Goal: Information Seeking & Learning: Learn about a topic

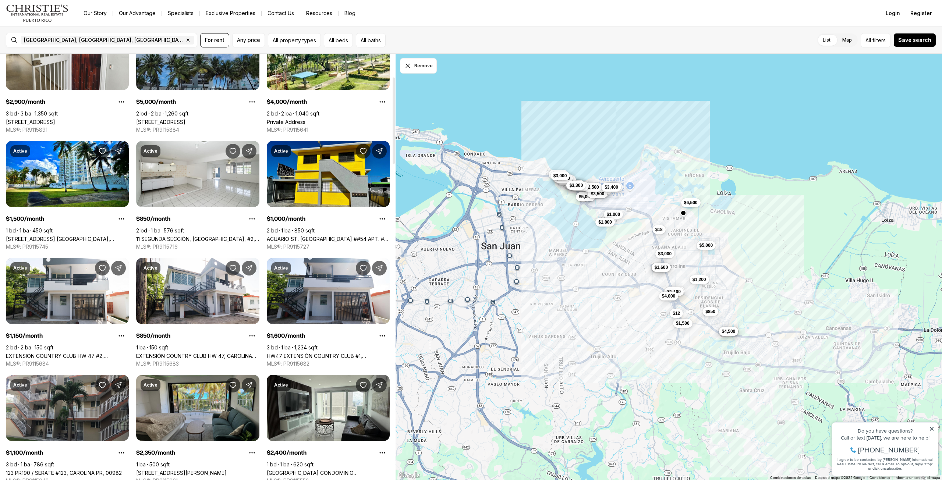
scroll to position [184, 0]
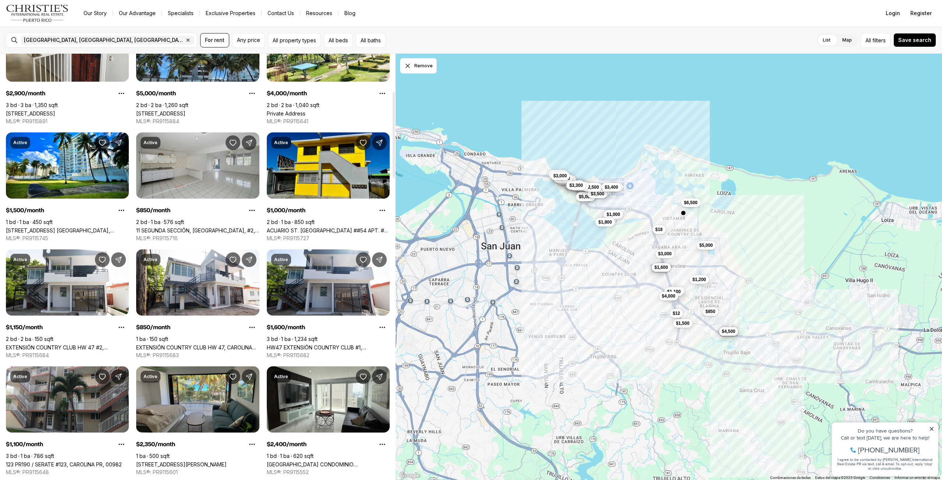
click at [190, 227] on link "11 SEGUNDA SECCIÓN, [GEOGRAPHIC_DATA], #2, [GEOGRAPHIC_DATA] [GEOGRAPHIC_DATA],…" at bounding box center [197, 230] width 123 height 6
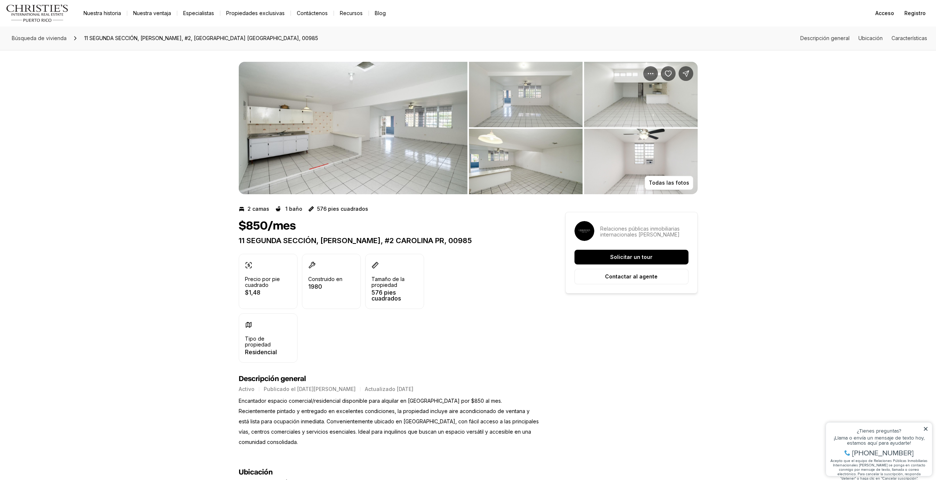
click at [418, 143] on img "Ver galería de imágenes" at bounding box center [353, 128] width 229 height 132
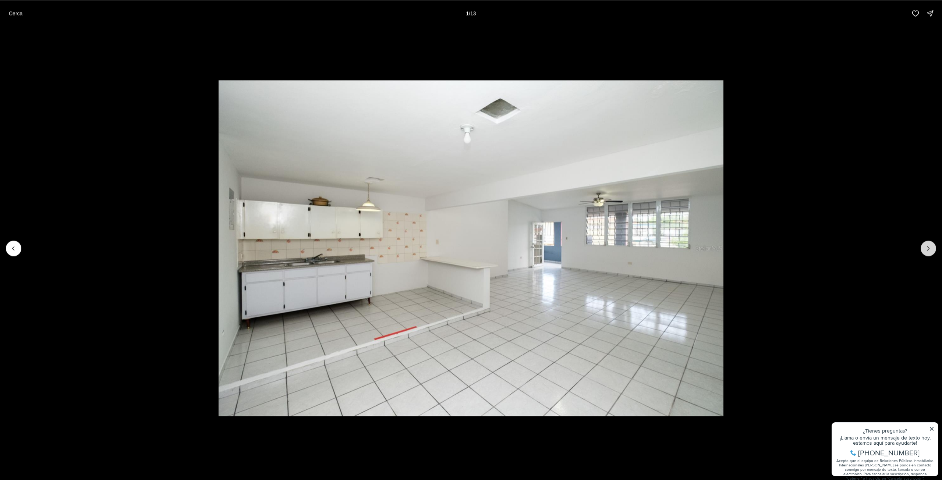
click at [931, 249] on icon "Siguiente diapositiva" at bounding box center [927, 248] width 7 height 7
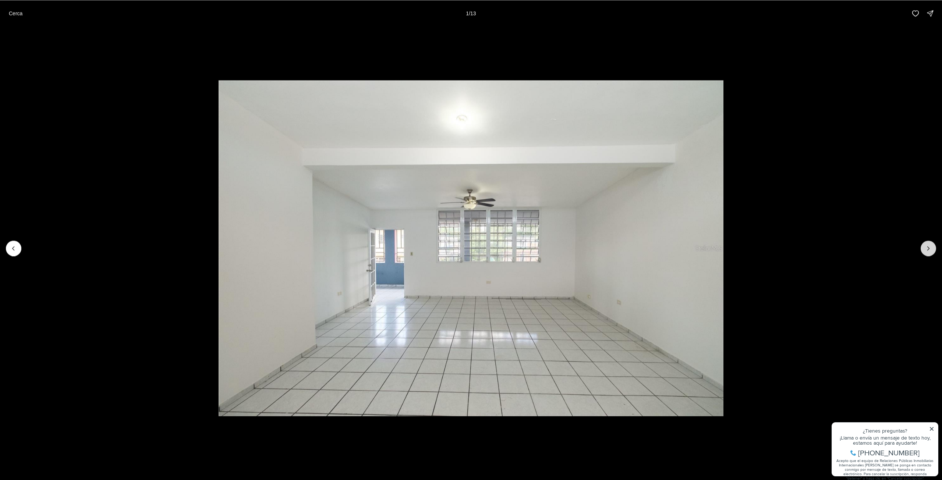
click at [931, 249] on icon "Next slide" at bounding box center [927, 248] width 7 height 7
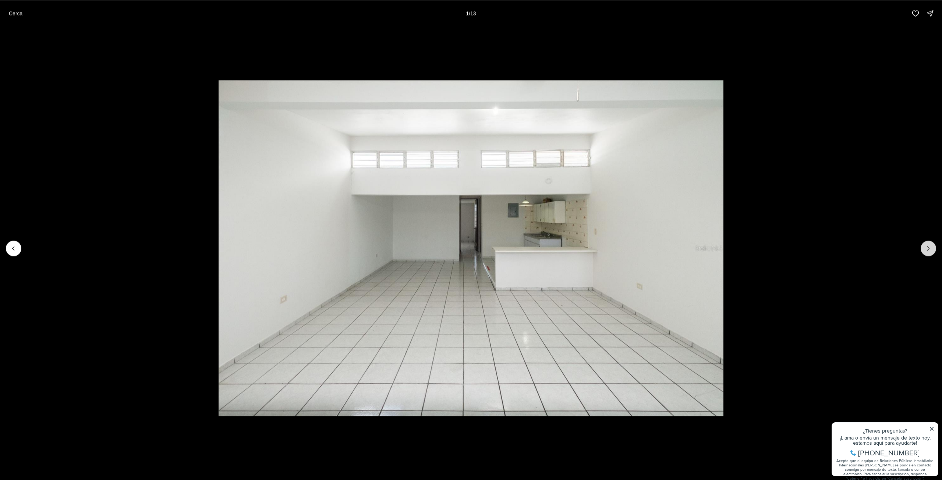
click at [931, 249] on icon "Next slide" at bounding box center [927, 248] width 7 height 7
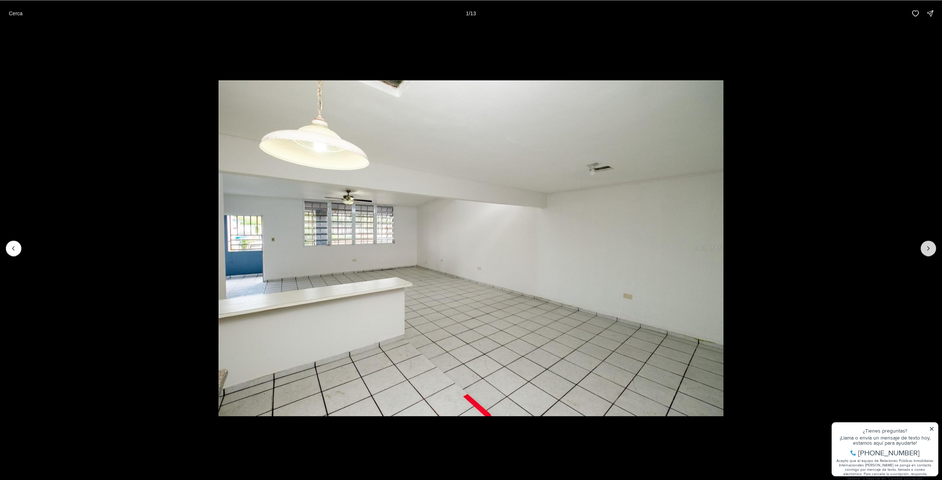
click at [931, 248] on icon "Next slide" at bounding box center [927, 248] width 7 height 7
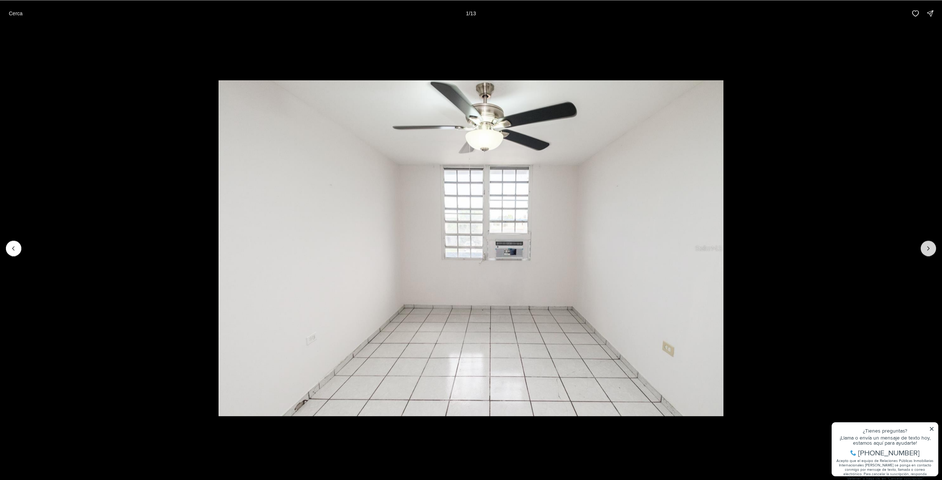
click at [931, 248] on icon "Next slide" at bounding box center [927, 248] width 7 height 7
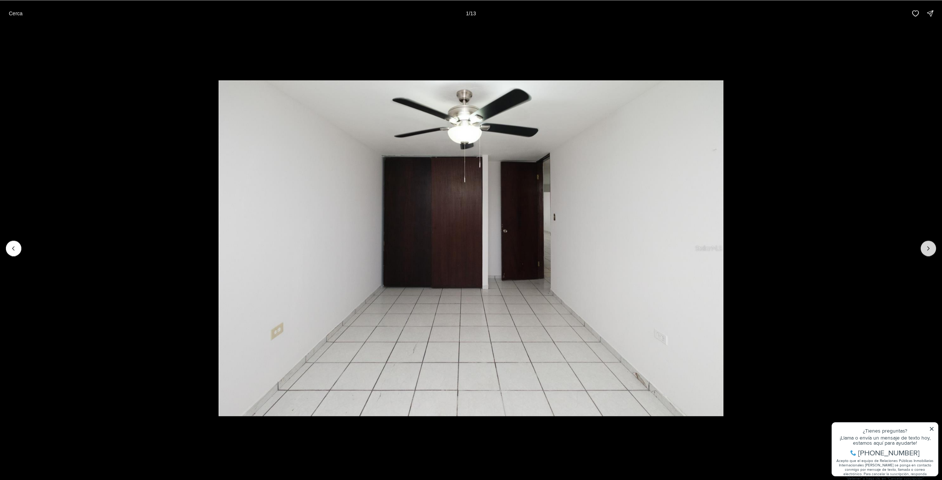
click at [931, 248] on icon "Next slide" at bounding box center [927, 248] width 7 height 7
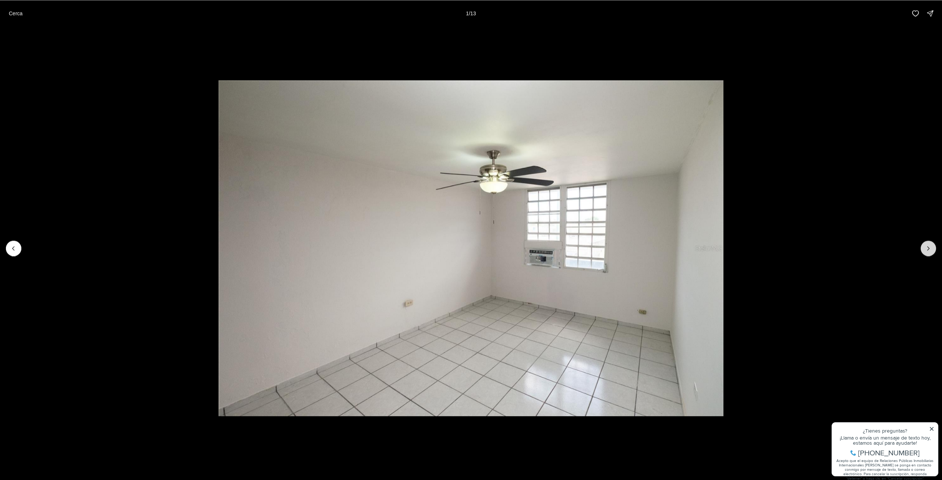
click at [931, 248] on icon "Next slide" at bounding box center [927, 248] width 7 height 7
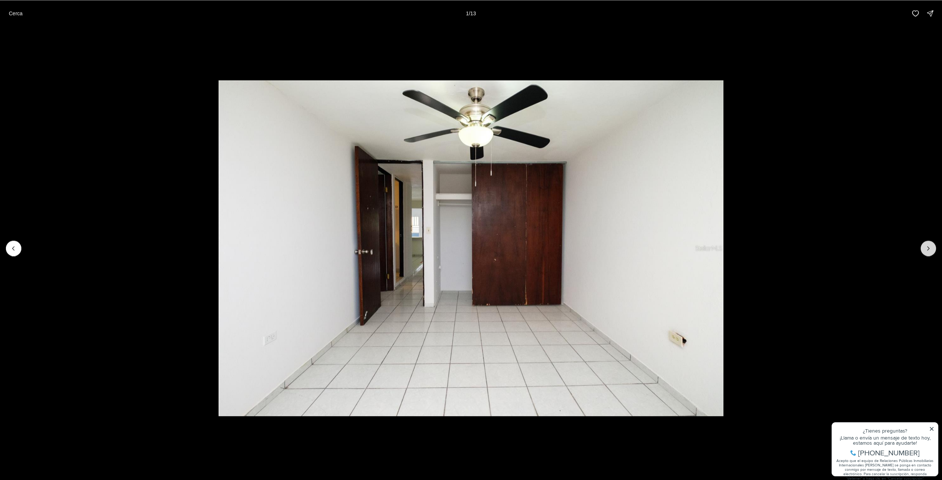
click at [931, 248] on icon "Next slide" at bounding box center [927, 248] width 7 height 7
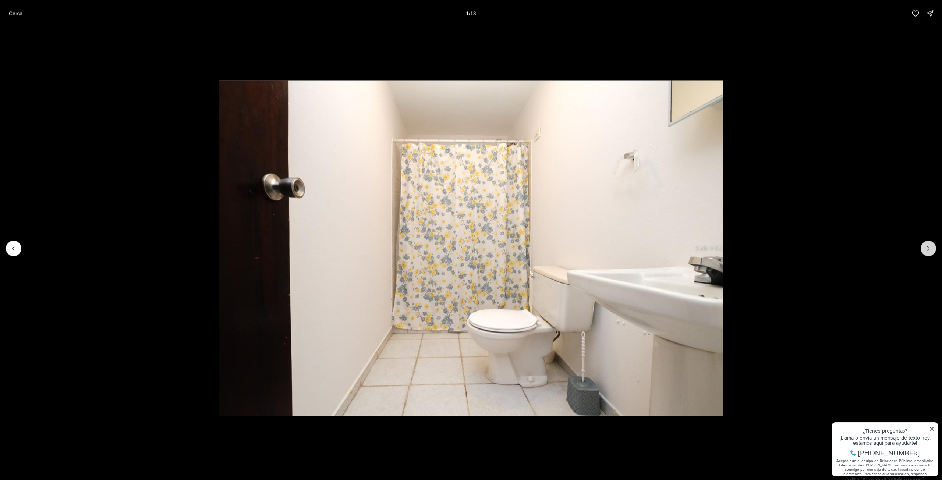
click at [931, 248] on icon "Next slide" at bounding box center [927, 248] width 7 height 7
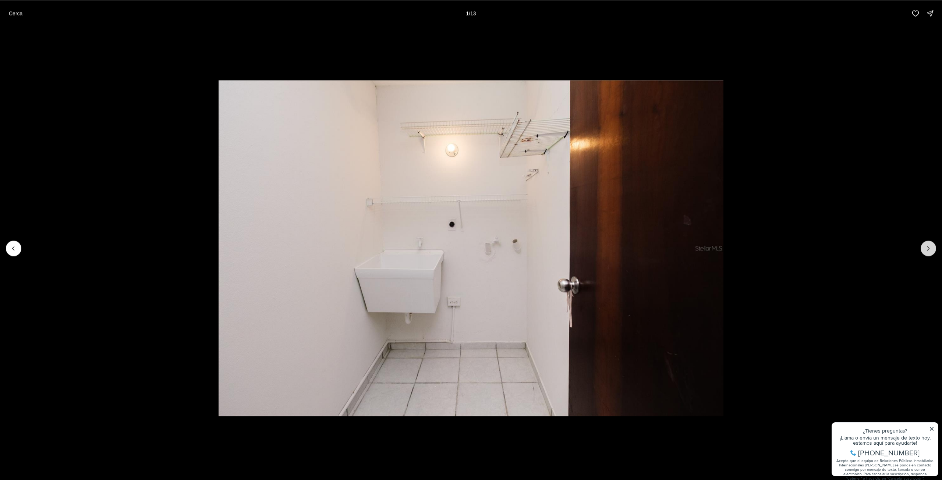
click at [931, 248] on icon "Next slide" at bounding box center [927, 248] width 7 height 7
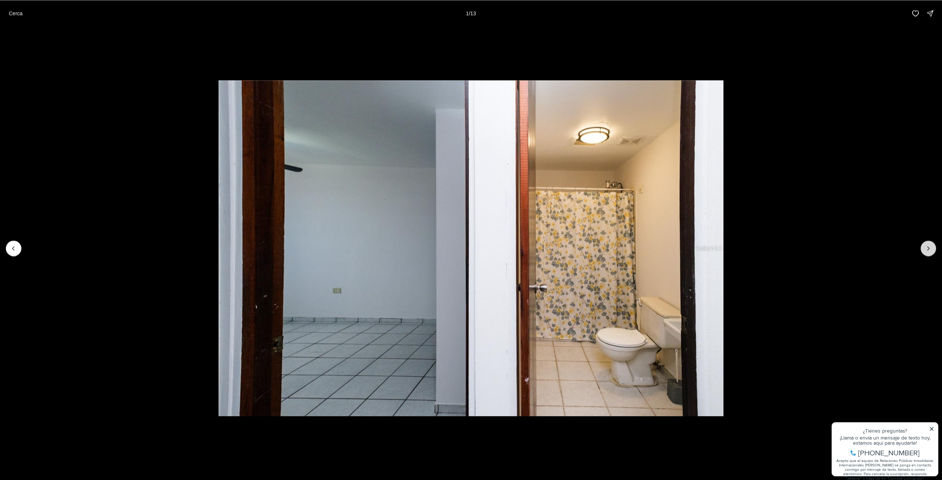
click at [931, 248] on icon "Next slide" at bounding box center [927, 248] width 7 height 7
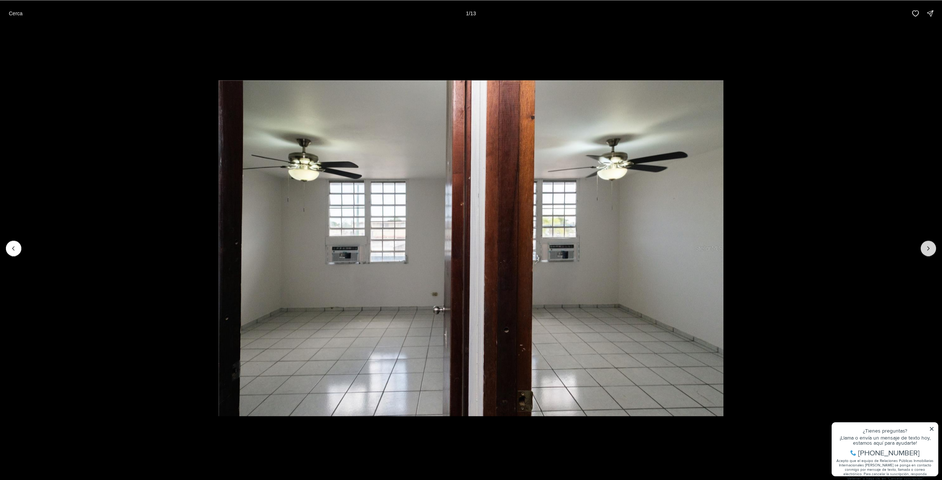
click at [931, 248] on icon "Next slide" at bounding box center [927, 248] width 7 height 7
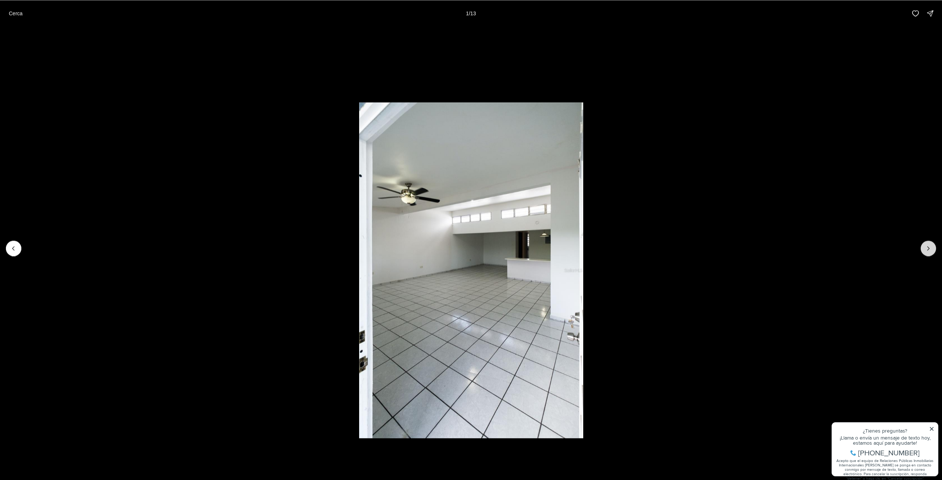
click at [931, 248] on div at bounding box center [927, 248] width 15 height 15
click at [19, 15] on font "Cerca" at bounding box center [16, 13] width 14 height 6
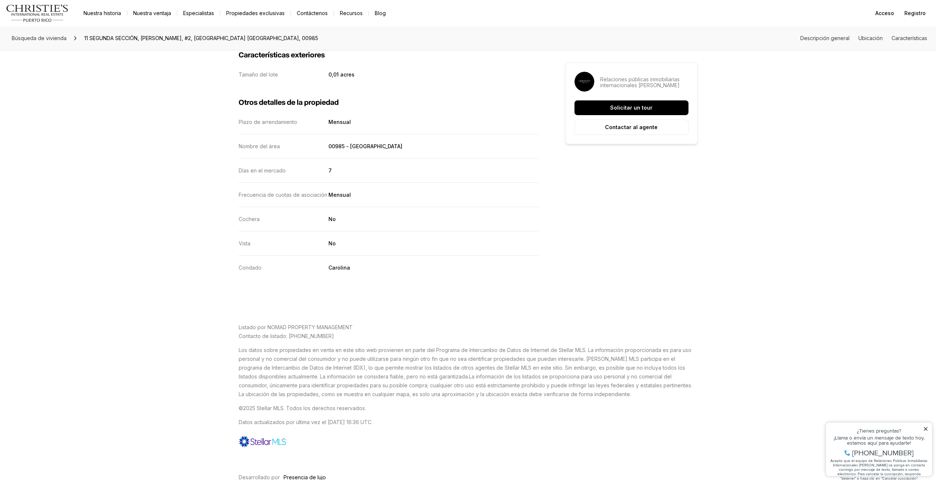
scroll to position [1025, 0]
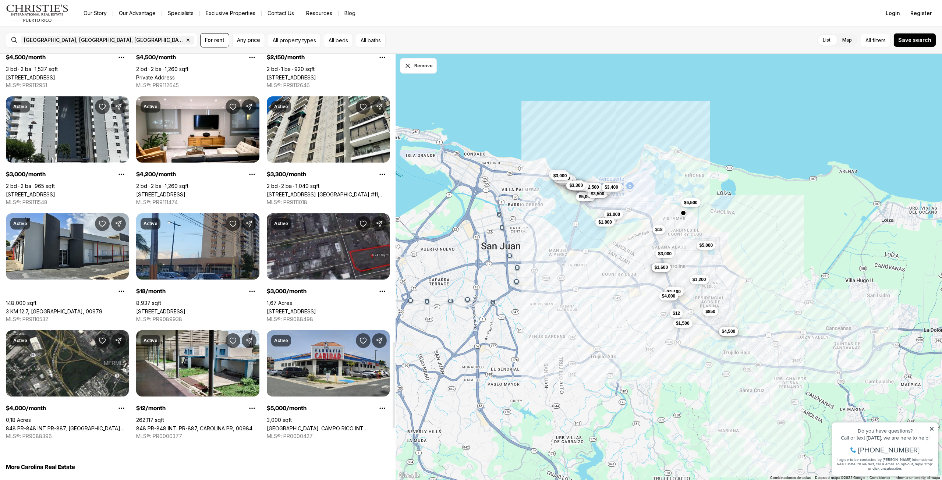
scroll to position [1434, 0]
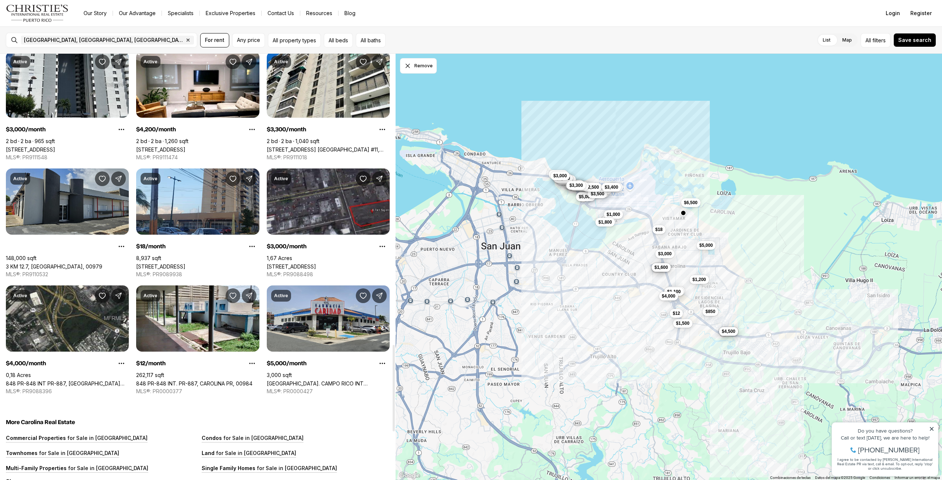
click at [70, 263] on link "3 KM 12.7, [GEOGRAPHIC_DATA], 00979" at bounding box center [54, 266] width 96 height 6
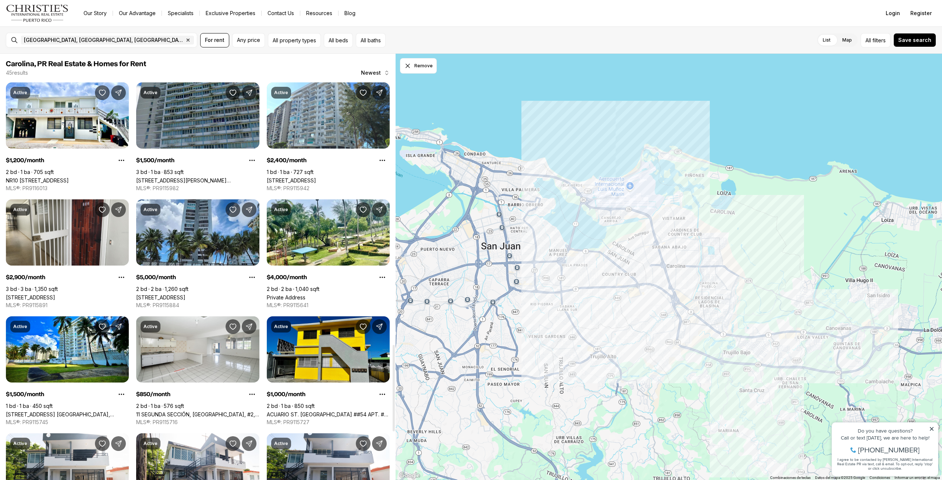
scroll to position [1434, 0]
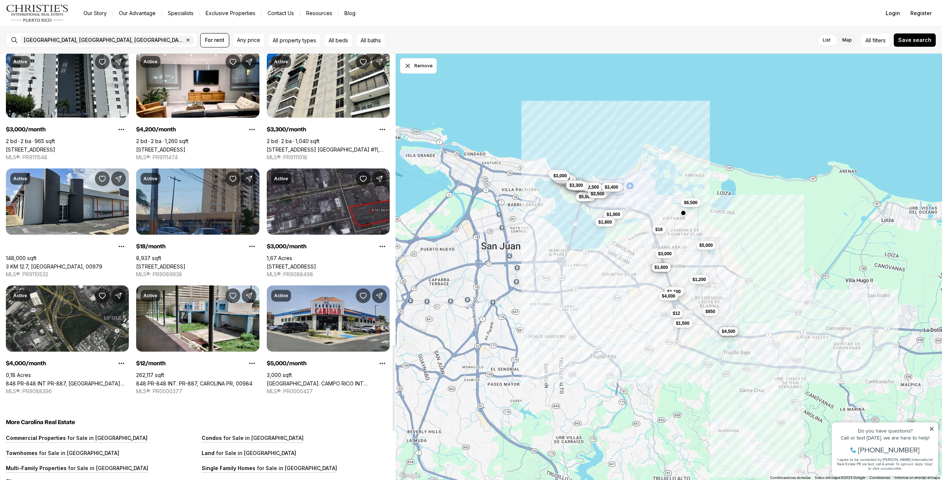
click at [185, 263] on link "[STREET_ADDRESS]" at bounding box center [160, 266] width 49 height 6
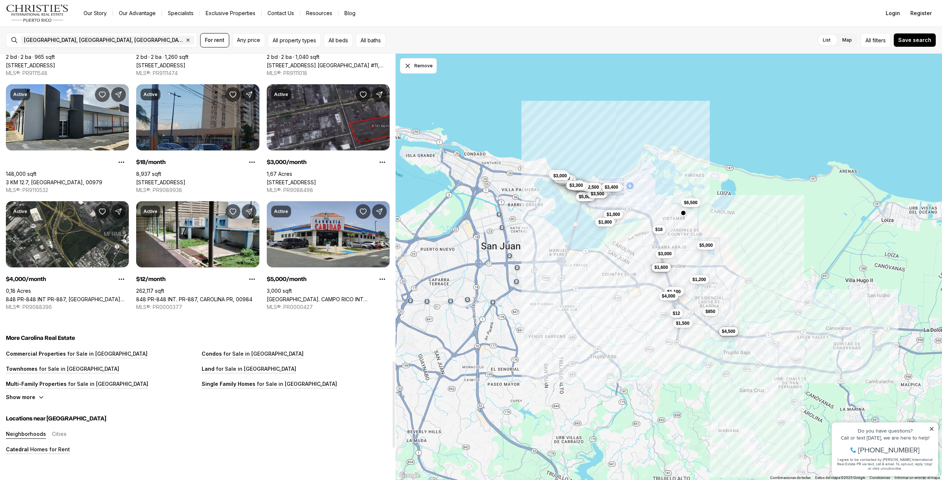
scroll to position [1581, 0]
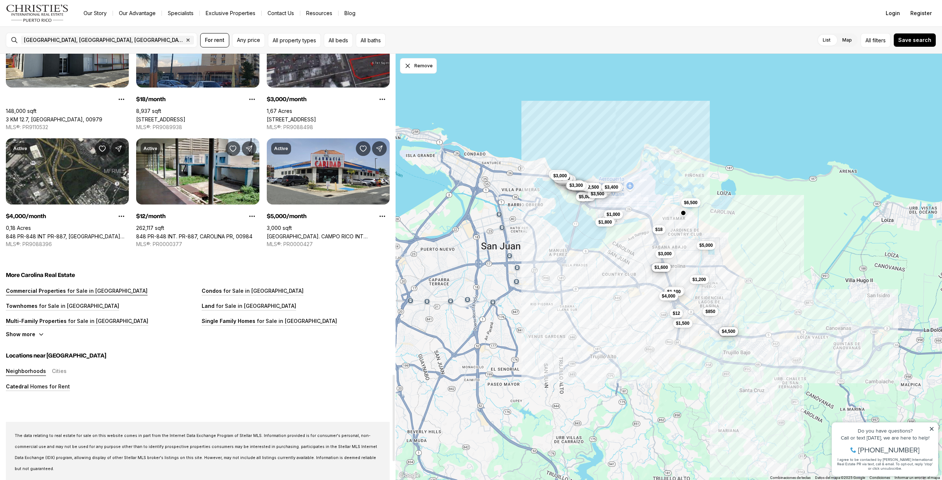
click at [66, 293] on p "for Sale in [GEOGRAPHIC_DATA]" at bounding box center [107, 291] width 82 height 6
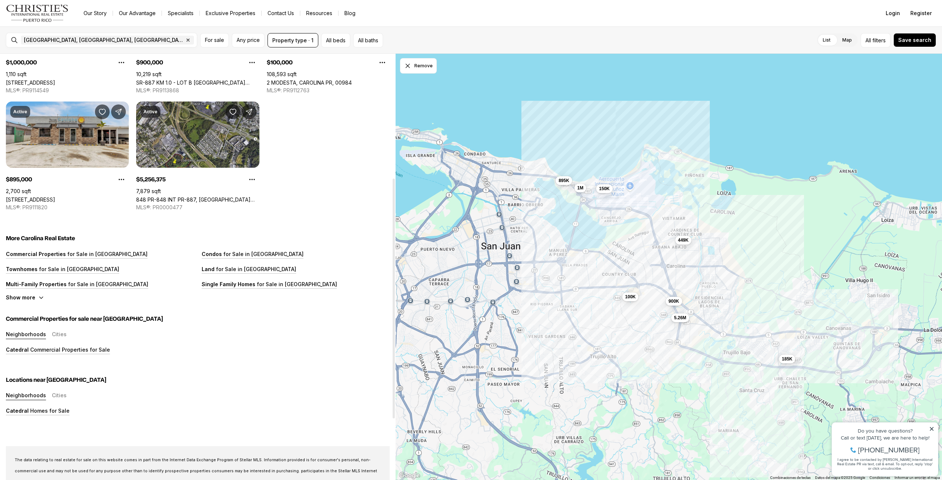
scroll to position [221, 0]
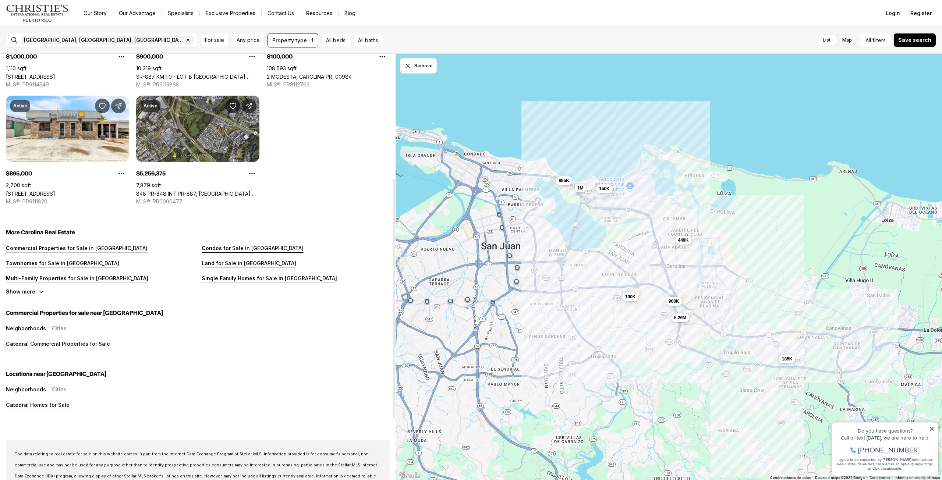
click at [228, 249] on p "for Sale in [GEOGRAPHIC_DATA]" at bounding box center [263, 248] width 82 height 6
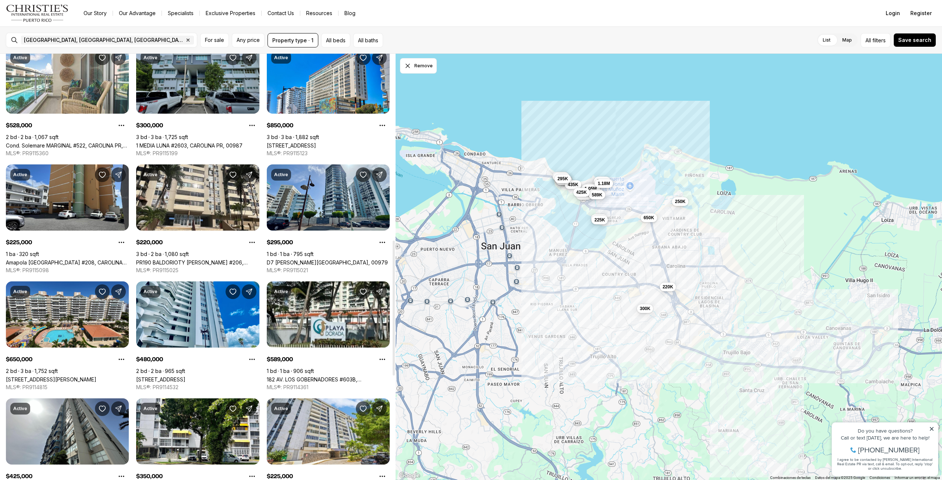
scroll to position [331, 0]
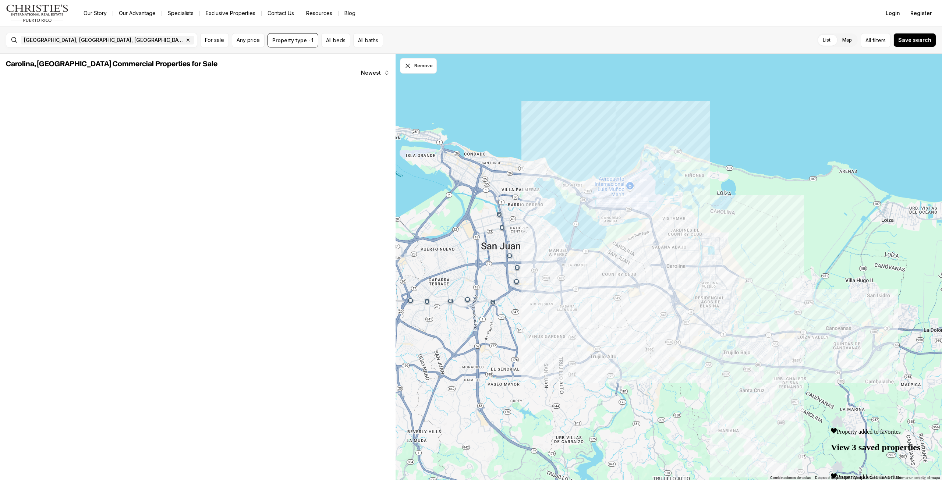
scroll to position [329, 0]
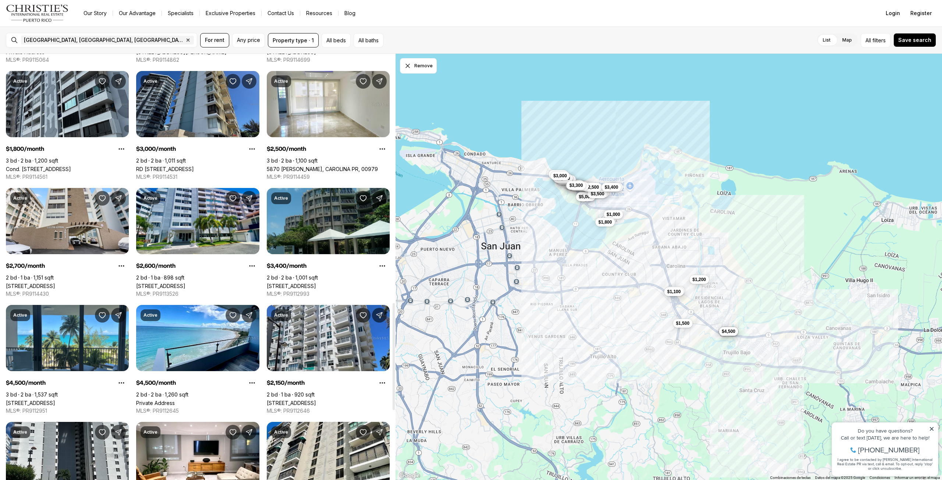
scroll to position [786, 0]
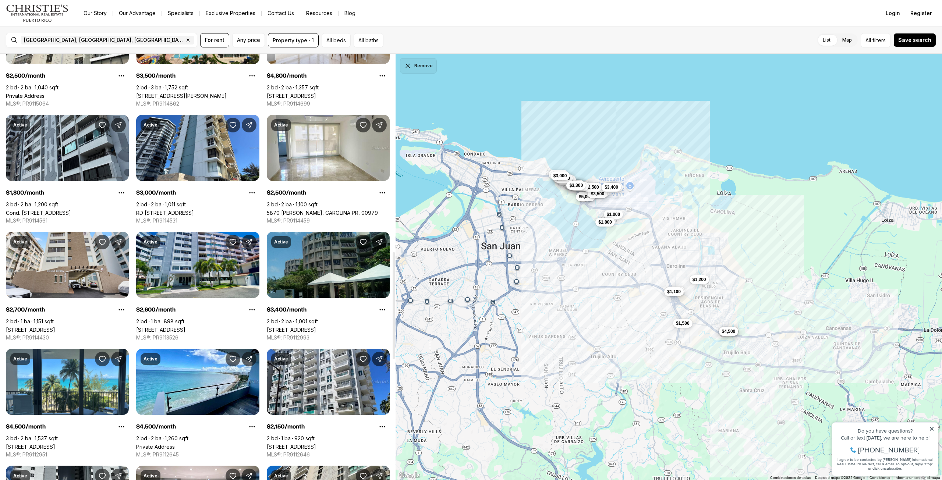
click at [412, 71] on button "Remove" at bounding box center [418, 65] width 37 height 15
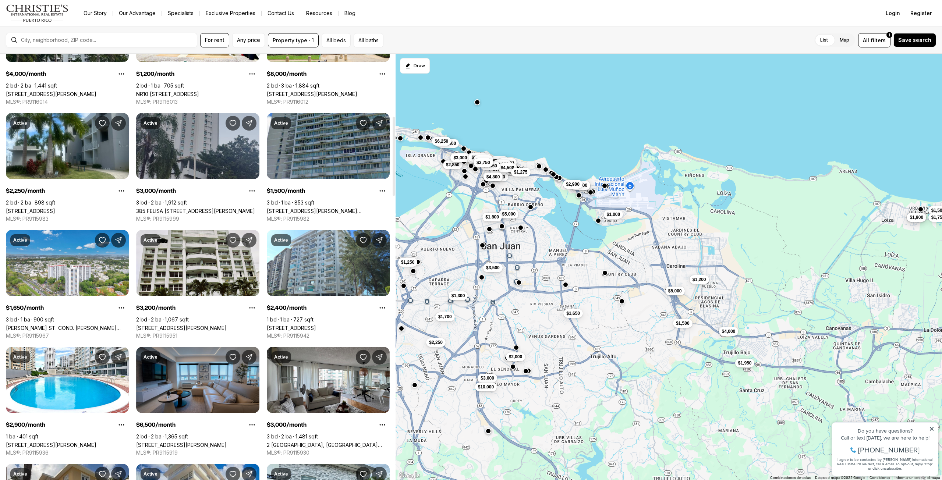
scroll to position [184, 0]
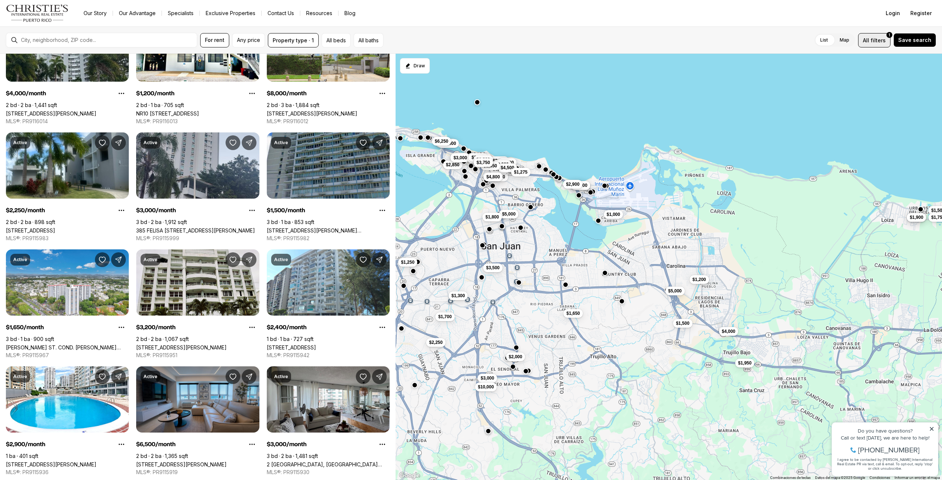
click at [877, 46] on button "All filters 1" at bounding box center [874, 40] width 32 height 14
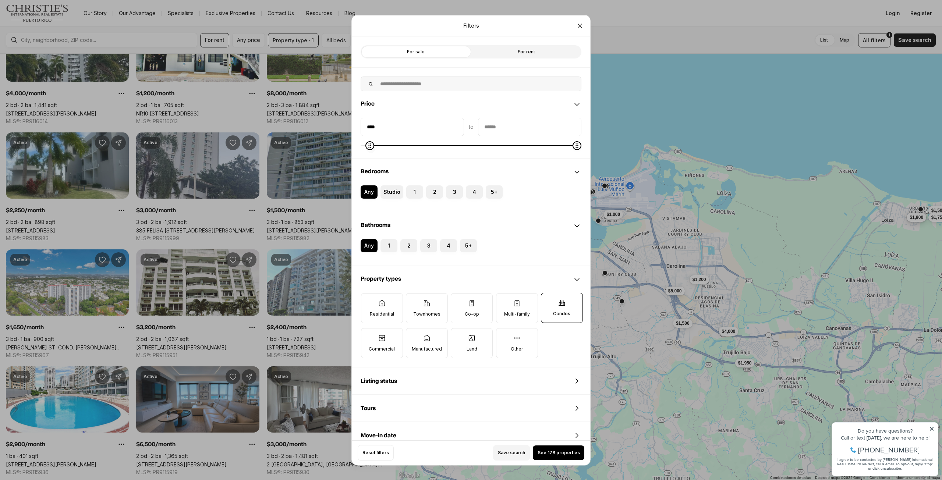
type input "****"
click at [362, 148] on icon "Minimum" at bounding box center [365, 145] width 6 height 6
click at [380, 131] on input "priceMin" at bounding box center [412, 127] width 103 height 18
click at [408, 196] on label "1" at bounding box center [414, 191] width 17 height 13
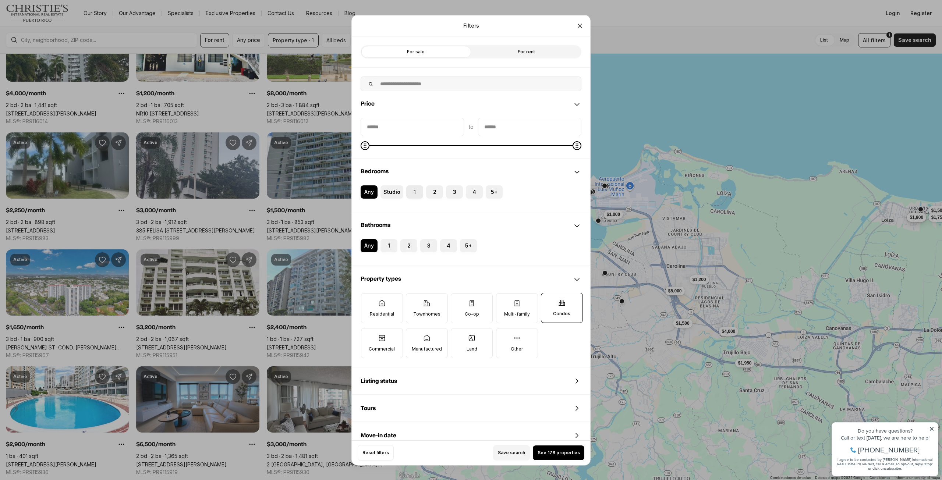
click at [408, 192] on button "1" at bounding box center [409, 188] width 7 height 7
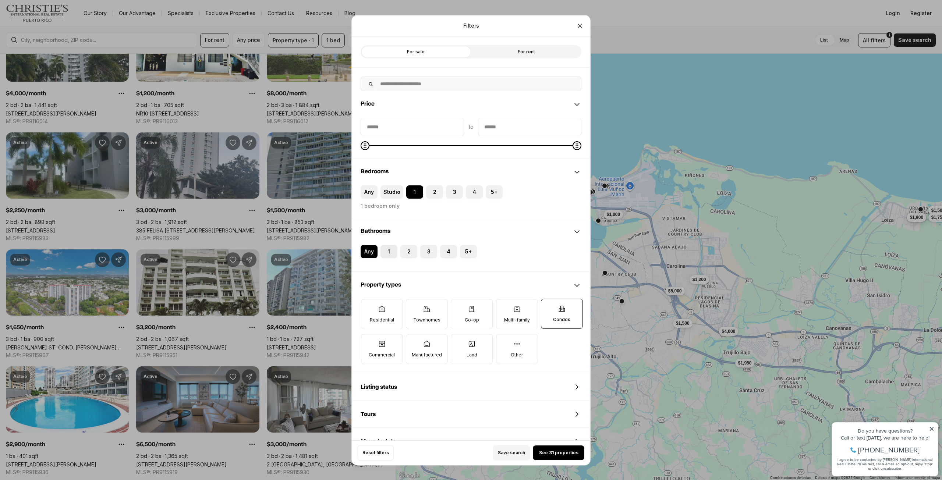
click at [387, 255] on label "1" at bounding box center [388, 251] width 17 height 13
click at [387, 252] on button "1" at bounding box center [383, 248] width 7 height 7
click at [557, 453] on span "See 28 properties" at bounding box center [558, 453] width 40 height 6
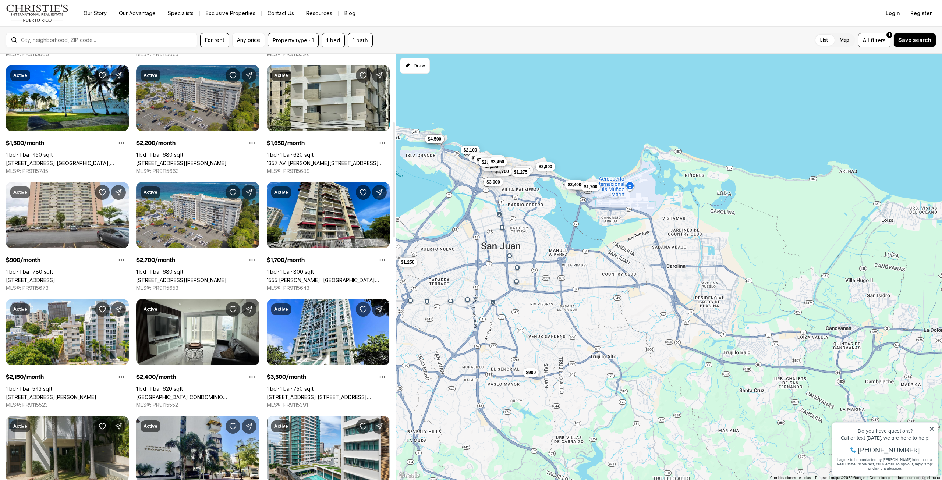
scroll to position [221, 0]
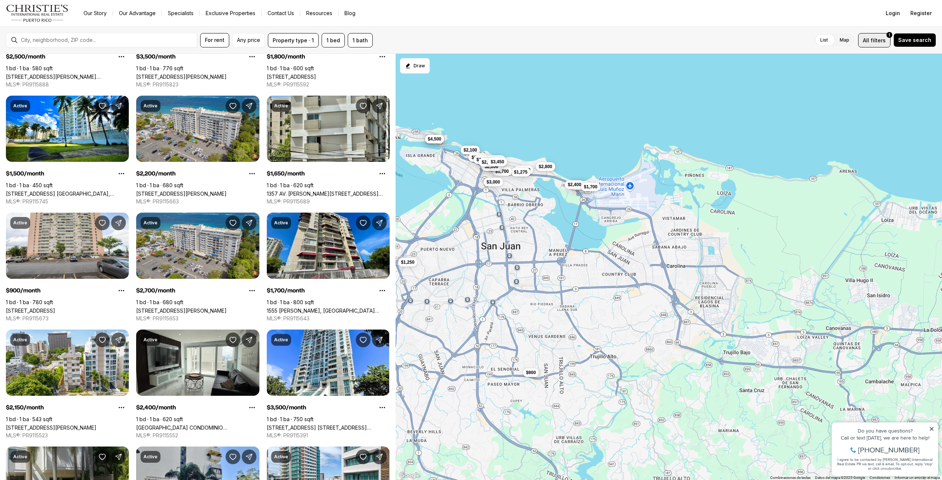
click at [882, 39] on span "filters" at bounding box center [877, 40] width 15 height 8
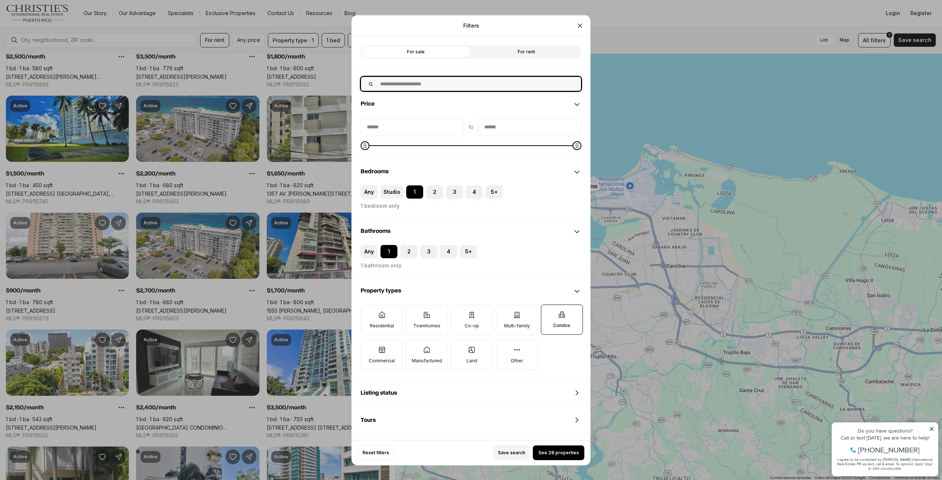
click at [445, 82] on input "text" at bounding box center [478, 84] width 205 height 14
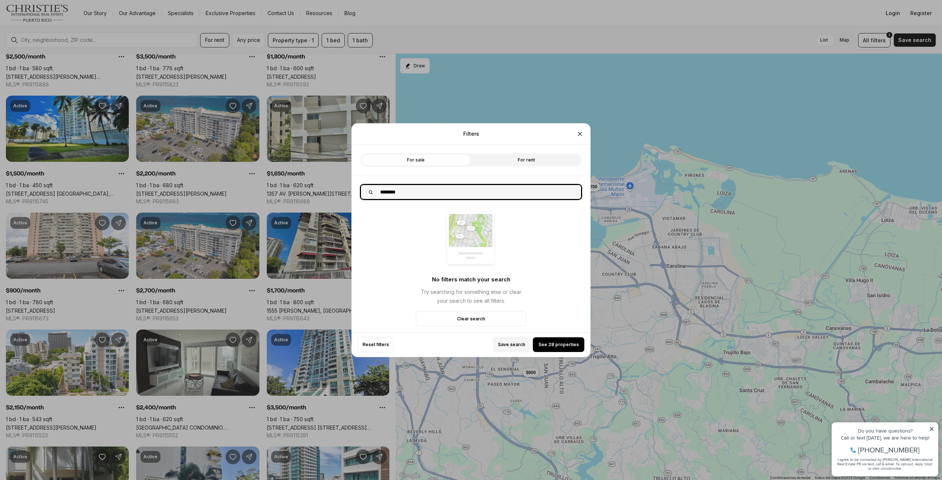
type input "********"
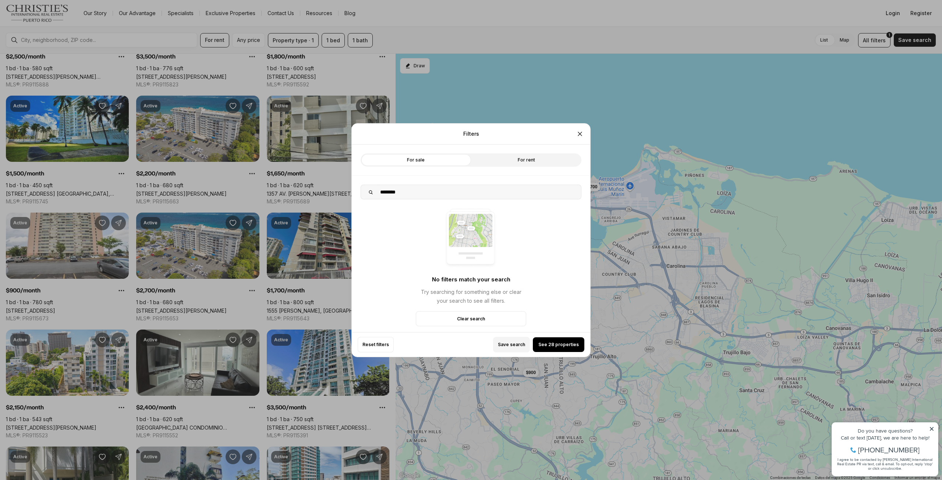
click at [442, 160] on label "For sale" at bounding box center [415, 159] width 110 height 13
click at [510, 161] on label "For rent" at bounding box center [526, 159] width 110 height 13
click at [561, 345] on span "See 28 properties" at bounding box center [558, 345] width 40 height 6
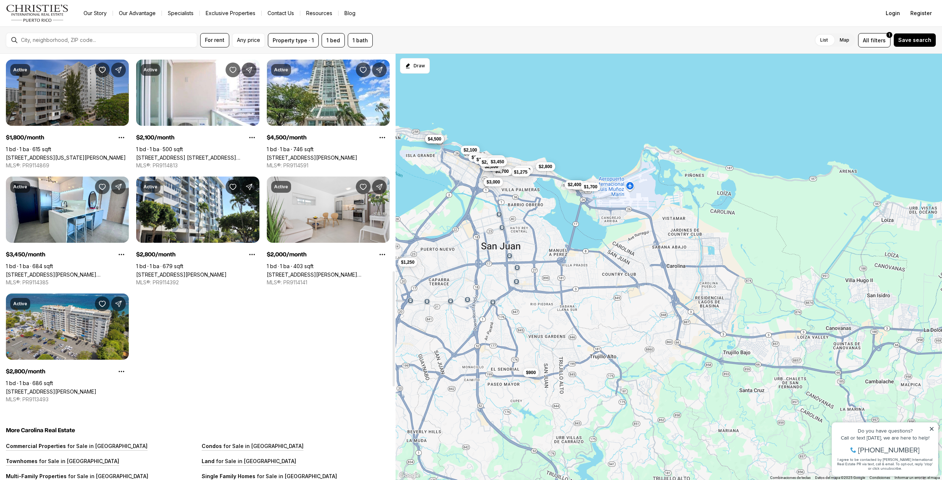
scroll to position [736, 0]
